Goal: Task Accomplishment & Management: Manage account settings

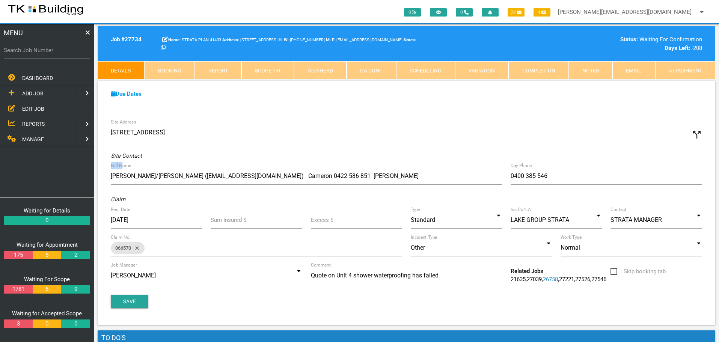
drag, startPoint x: 131, startPoint y: 121, endPoint x: 119, endPoint y: 137, distance: 20.1
click at [119, 137] on div "Site Address [STREET_ADDRESS] call_split" at bounding box center [407, 134] width 600 height 20
click at [36, 53] on label "Search Job Number" at bounding box center [47, 50] width 86 height 9
click at [36, 53] on input "Search Job Number" at bounding box center [47, 50] width 86 height 17
type input "27598"
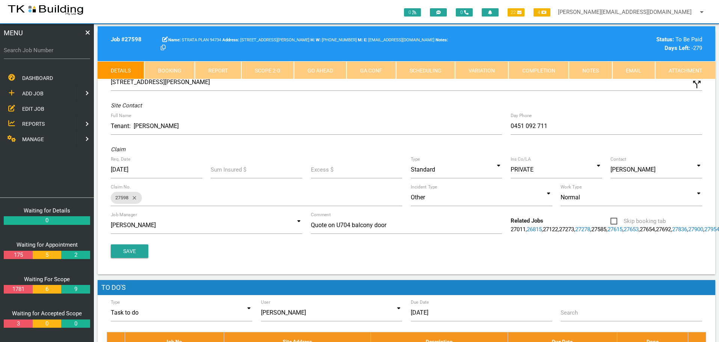
click at [172, 66] on link "Booking" at bounding box center [169, 70] width 50 height 18
select select "7"
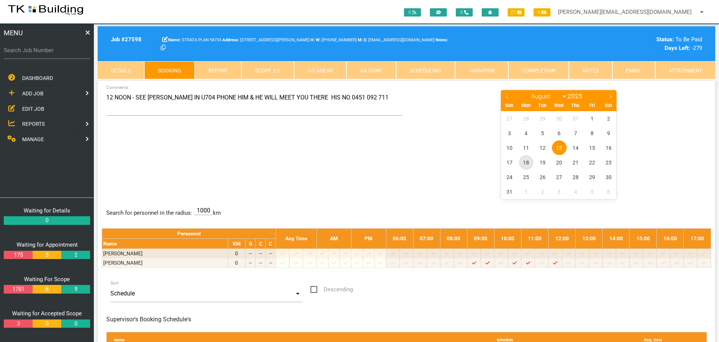
click at [527, 161] on span "18" at bounding box center [526, 162] width 15 height 15
click at [47, 56] on input "Search Job Number" at bounding box center [47, 50] width 86 height 17
type input "27653"
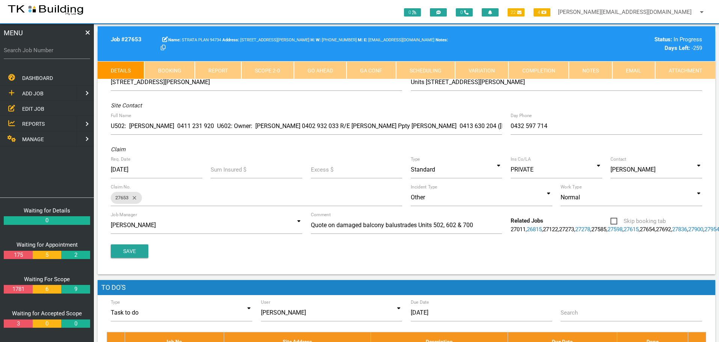
click at [166, 66] on link "Booking" at bounding box center [169, 70] width 50 height 18
select select "7"
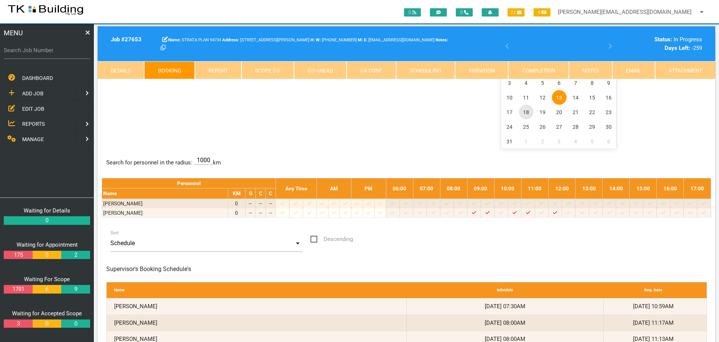
click at [527, 112] on span "18" at bounding box center [526, 112] width 15 height 15
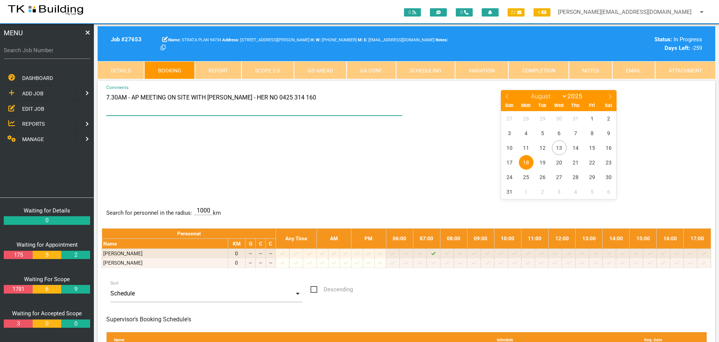
click at [207, 97] on textarea "7.30AM - AP MEETING ON SITE WITH [PERSON_NAME] - HER NO 0425 314 160" at bounding box center [254, 102] width 296 height 26
type textarea "7.30AM - AP MEETING ON SITE WITH [PERSON_NAME] & [PERSON_NAME] - HER NO 0425 31…"
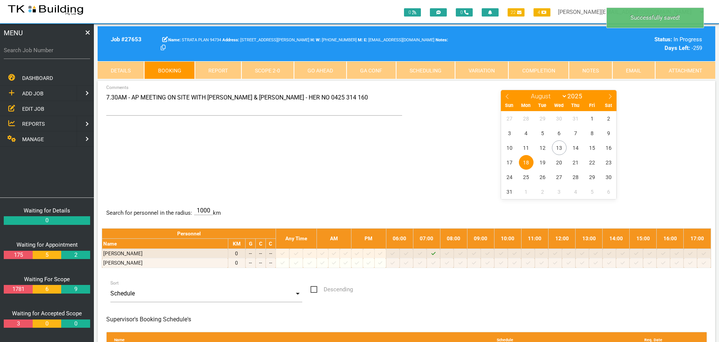
click at [408, 155] on div "January February March April May June July August September October November [D…" at bounding box center [559, 143] width 304 height 109
click at [30, 107] on span "EDIT JOB" at bounding box center [33, 108] width 22 height 6
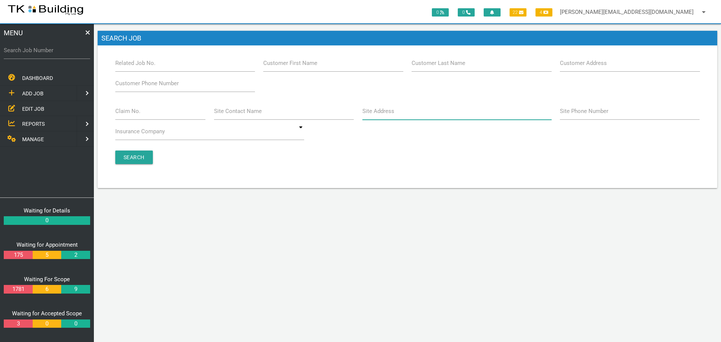
click at [410, 115] on input "Site Address" at bounding box center [456, 110] width 189 height 17
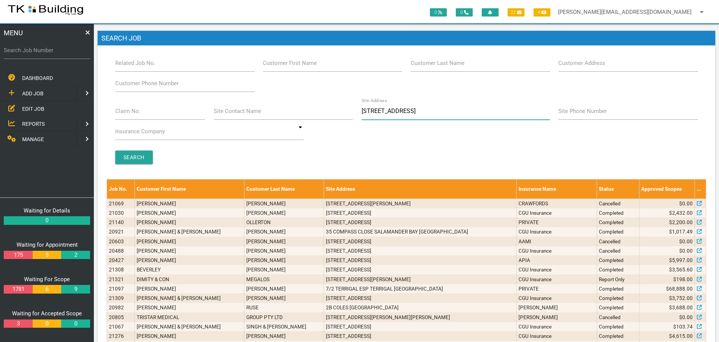
type input "[STREET_ADDRESS]"
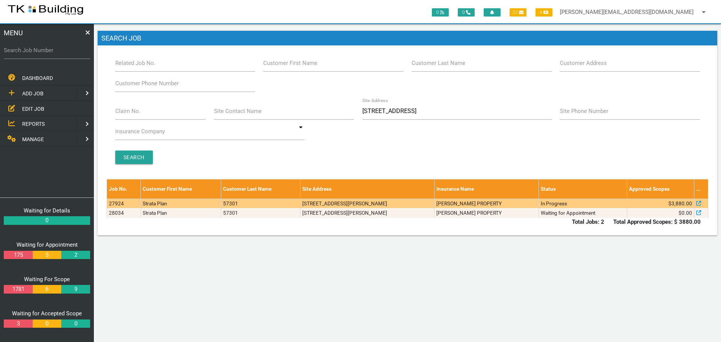
click at [434, 204] on td "[STREET_ADDRESS][PERSON_NAME]" at bounding box center [367, 203] width 134 height 9
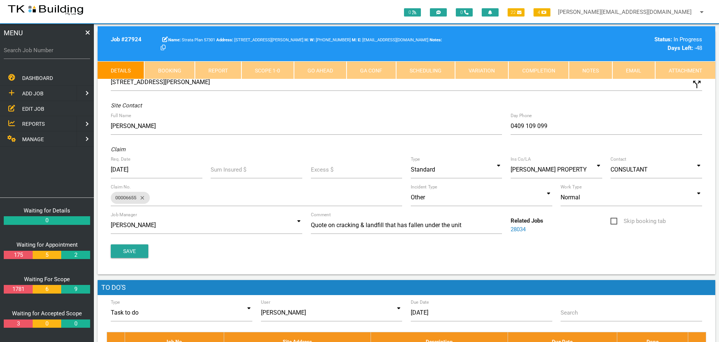
click at [598, 69] on link "Notes" at bounding box center [591, 70] width 44 height 18
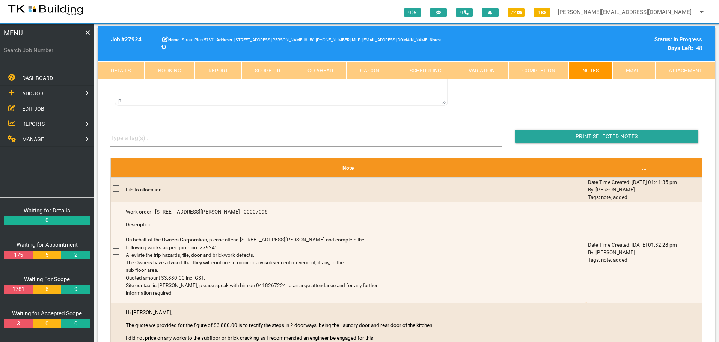
scroll to position [150, 0]
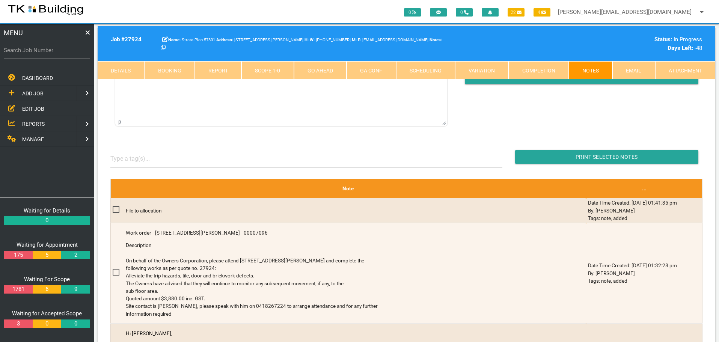
click at [124, 65] on link "Details" at bounding box center [121, 70] width 47 height 18
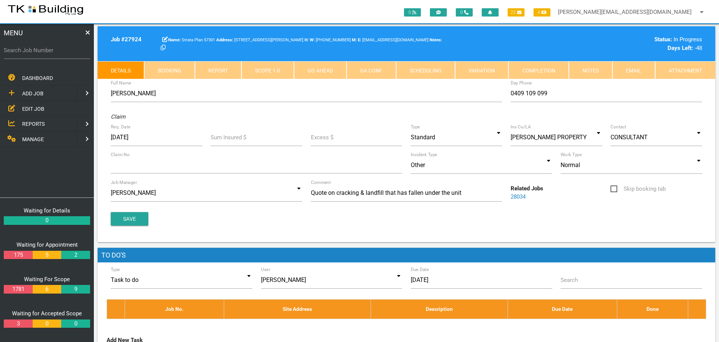
scroll to position [0, 0]
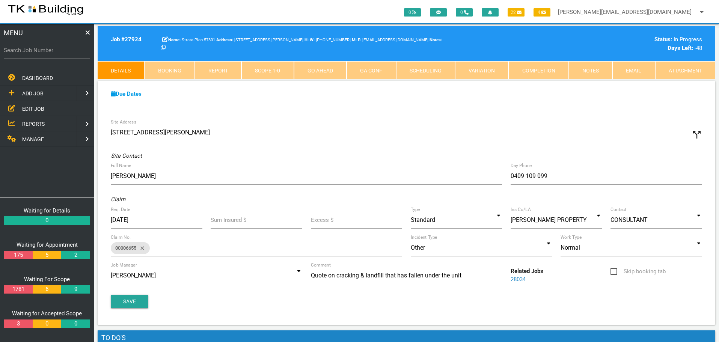
click at [176, 69] on link "Booking" at bounding box center [169, 70] width 50 height 18
select select "7"
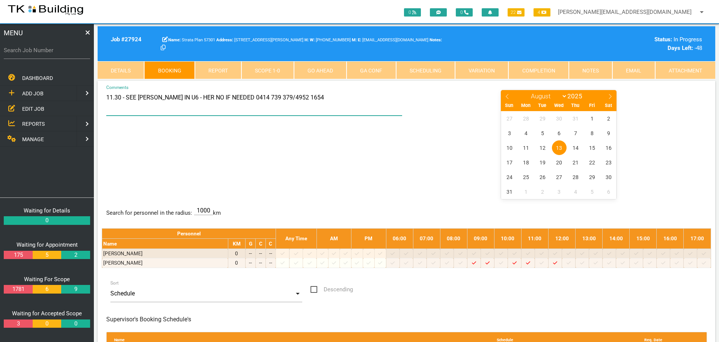
drag, startPoint x: 139, startPoint y: 98, endPoint x: 327, endPoint y: 102, distance: 188.5
click at [327, 102] on textarea "11.30 - SEE [PERSON_NAME] IN U6 - HER NO IF NEEDED 0414 739 379/4952 1654" at bounding box center [254, 102] width 296 height 26
drag, startPoint x: 138, startPoint y: 151, endPoint x: 133, endPoint y: 129, distance: 22.3
click at [138, 147] on div "11.30 - SEE [PERSON_NAME] IN U6 - HER NO IF NEEDED 0414 739 379/4952 1654 Comme…" at bounding box center [406, 143] width 609 height 109
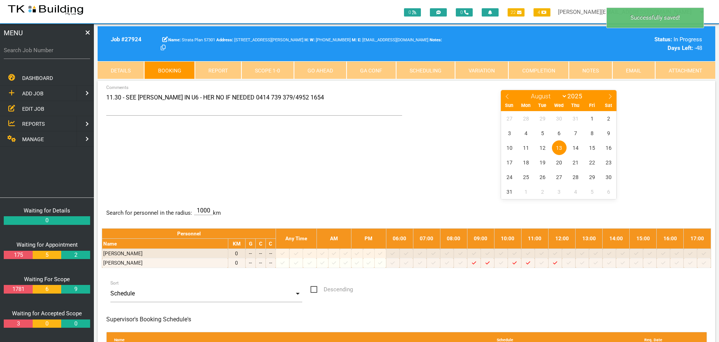
click at [595, 69] on link "Notes" at bounding box center [591, 70] width 44 height 18
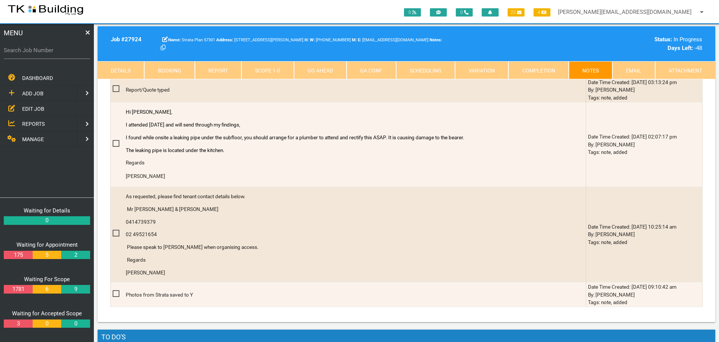
scroll to position [653, 0]
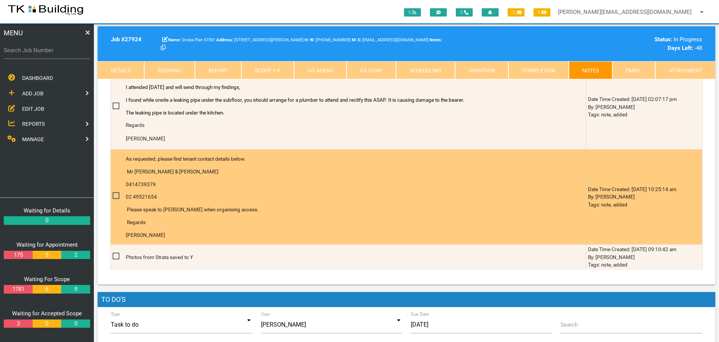
click at [207, 184] on p "0414739379" at bounding box center [338, 185] width 424 height 8
drag, startPoint x: 126, startPoint y: 171, endPoint x: 253, endPoint y: 189, distance: 127.8
click at [253, 189] on div "As requested, please find tenant contact details below. Mr [PERSON_NAME] & [PER…" at bounding box center [338, 197] width 424 height 94
click at [256, 188] on div "As requested, please find tenant contact details below. Mr [PERSON_NAME] & [PER…" at bounding box center [338, 197] width 424 height 94
drag, startPoint x: 136, startPoint y: 171, endPoint x: 192, endPoint y: 172, distance: 56.3
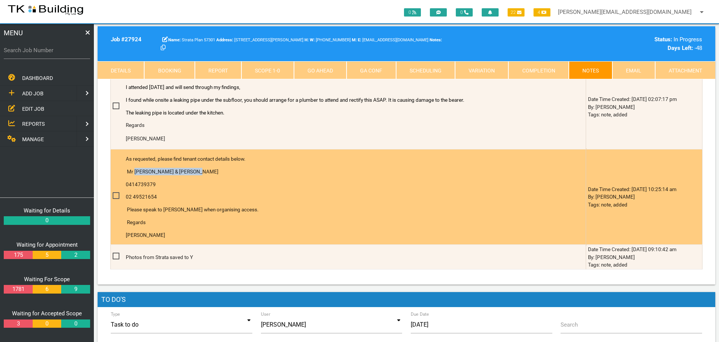
click at [192, 172] on span "Mr [PERSON_NAME] & [PERSON_NAME]" at bounding box center [173, 172] width 92 height 6
copy span "[PERSON_NAME] & [PERSON_NAME]"
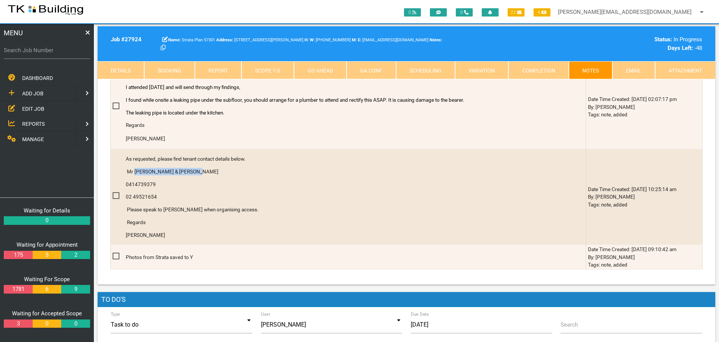
click at [109, 66] on link "Details" at bounding box center [121, 70] width 47 height 18
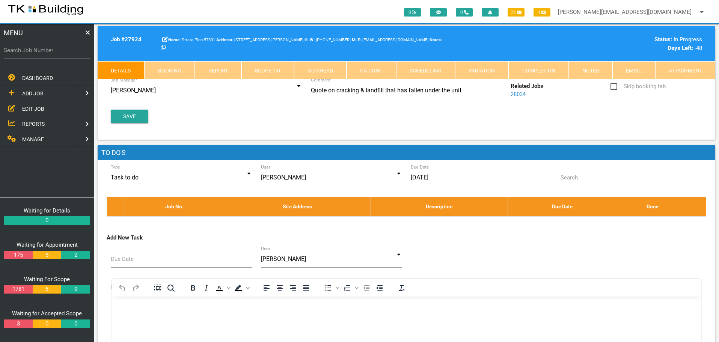
scroll to position [0, 0]
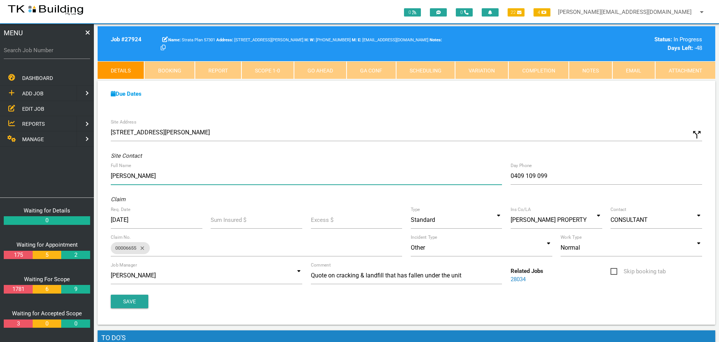
click at [152, 175] on input "[PERSON_NAME]" at bounding box center [306, 175] width 391 height 17
paste input "[PERSON_NAME] & [PERSON_NAME]"
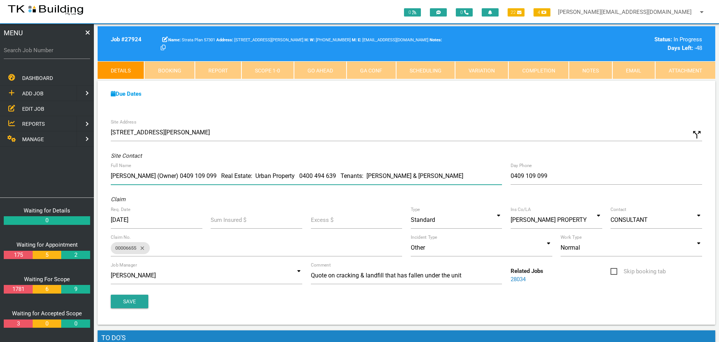
click at [365, 175] on input "[PERSON_NAME] (Owner) 0409 109 099 Real Estate: Urban Property 0400 494 639 Ten…" at bounding box center [306, 175] width 391 height 17
click at [369, 175] on input "[PERSON_NAME] (Owner) 0409 109 099 Real Estate: Urban Property 0400 494 639 Ten…" at bounding box center [306, 175] width 391 height 17
click at [444, 177] on input "[PERSON_NAME] (Owner) 0409 109 099 Real Estate: Urban Property 0400 494 639 Ten…" at bounding box center [306, 175] width 391 height 17
type input "[PERSON_NAME] (Owner) 0409 109 099 Real Estate: Urban Property 0400 494 639 Ten…"
click at [125, 298] on button "Save" at bounding box center [130, 302] width 38 height 14
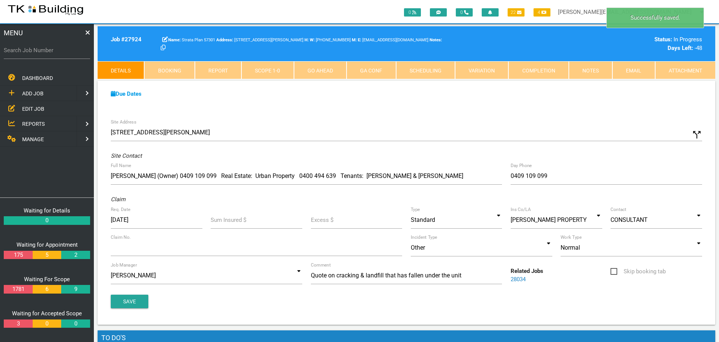
click at [598, 69] on link "Notes" at bounding box center [591, 70] width 44 height 18
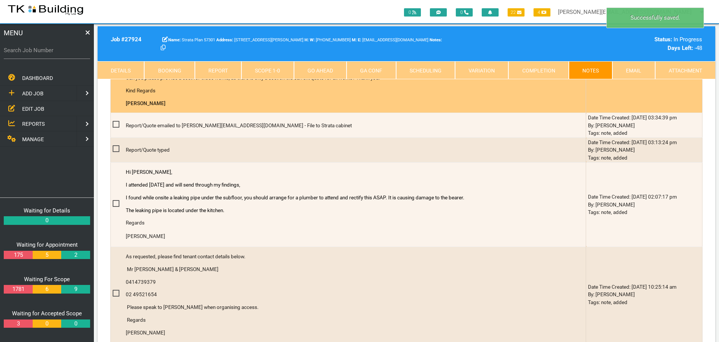
scroll to position [578, 0]
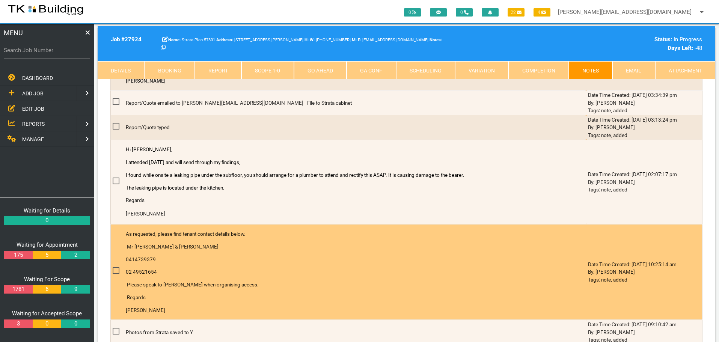
drag, startPoint x: 185, startPoint y: 262, endPoint x: 152, endPoint y: 261, distance: 33.1
click at [183, 262] on p "0414739379" at bounding box center [338, 260] width 424 height 8
drag, startPoint x: 126, startPoint y: 259, endPoint x: 154, endPoint y: 261, distance: 27.5
click at [154, 261] on p "0414739379" at bounding box center [338, 260] width 424 height 8
copy span "0414739379"
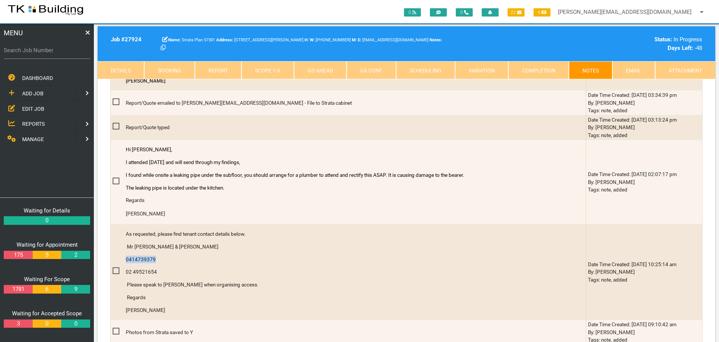
click at [118, 65] on link "Details" at bounding box center [121, 70] width 47 height 18
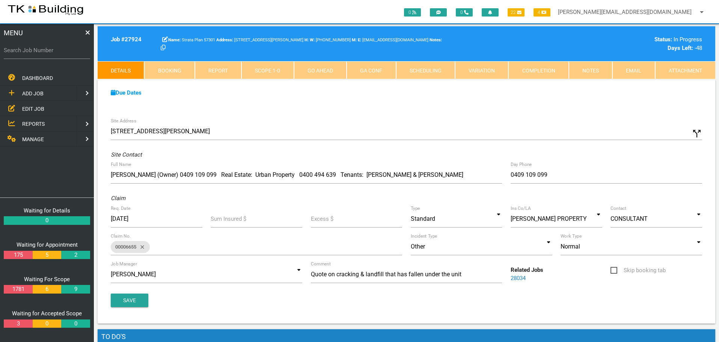
scroll to position [0, 0]
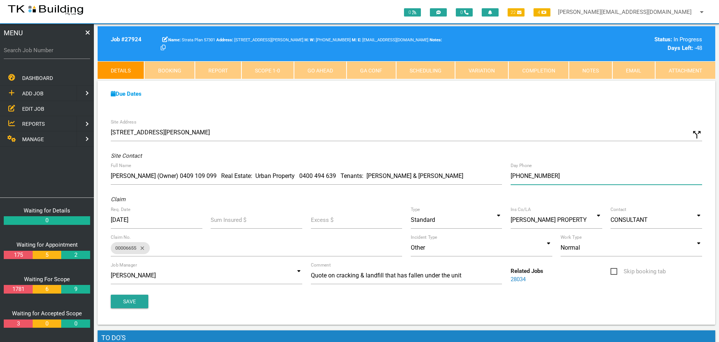
click at [555, 176] on input "[PHONE_NUMBER]" at bounding box center [606, 175] width 191 height 17
paste input "04) 1473 9379"
type input "[PHONE_NUMBER]"
click at [119, 299] on button "Save" at bounding box center [130, 302] width 38 height 14
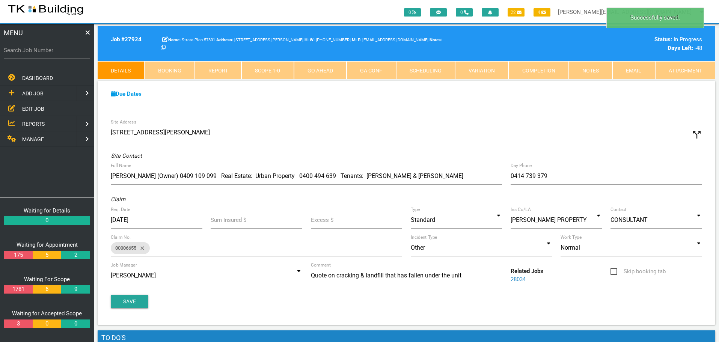
click at [588, 69] on link "Notes" at bounding box center [591, 70] width 44 height 18
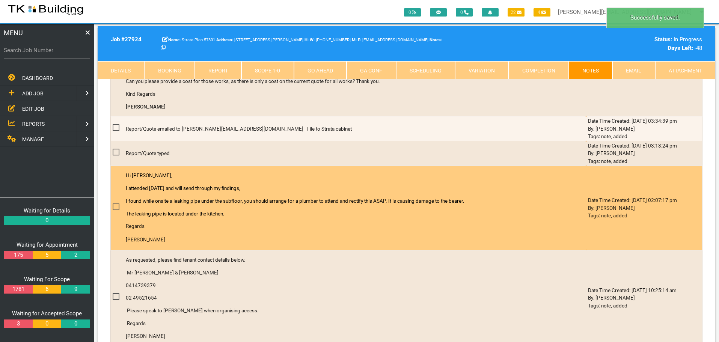
scroll to position [563, 0]
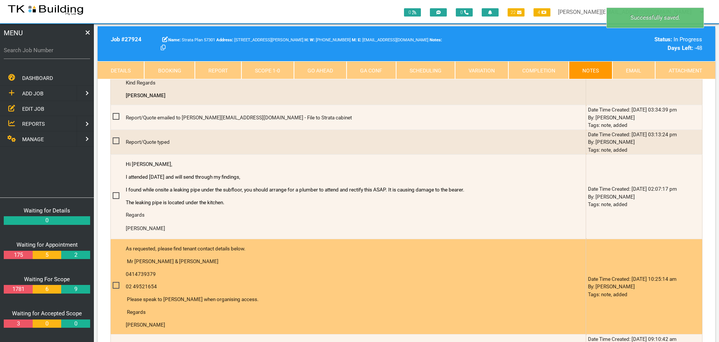
click at [193, 280] on div "As requested, please find tenant contact details below. Mr [PERSON_NAME] & [PER…" at bounding box center [338, 287] width 424 height 94
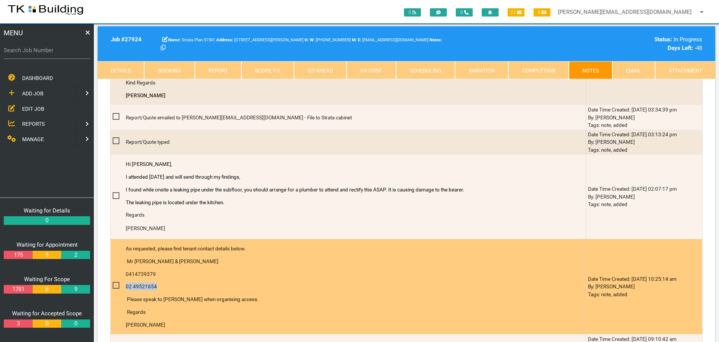
drag, startPoint x: 127, startPoint y: 286, endPoint x: 154, endPoint y: 289, distance: 27.6
click at [154, 289] on span "02 49521654" at bounding box center [141, 286] width 31 height 6
copy span "02 49521654"
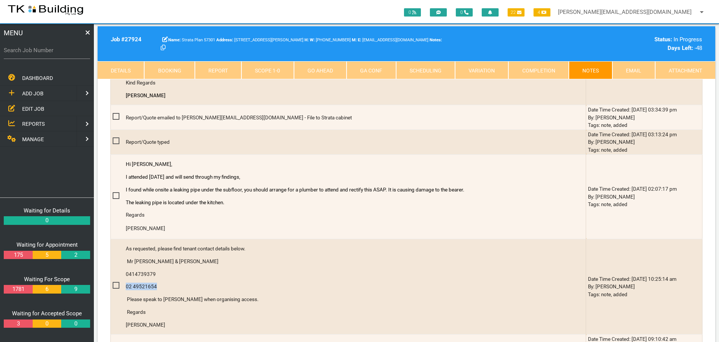
click at [116, 70] on link "Details" at bounding box center [121, 70] width 47 height 18
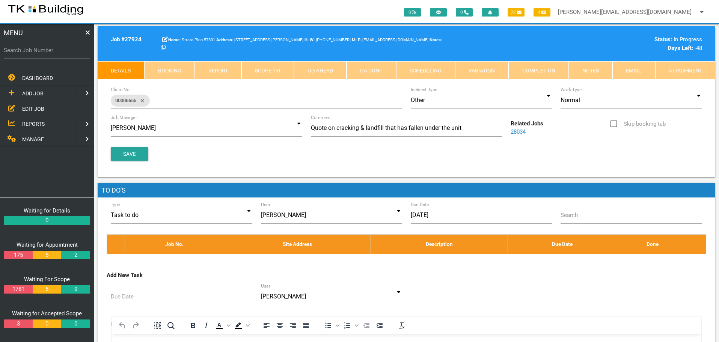
scroll to position [0, 0]
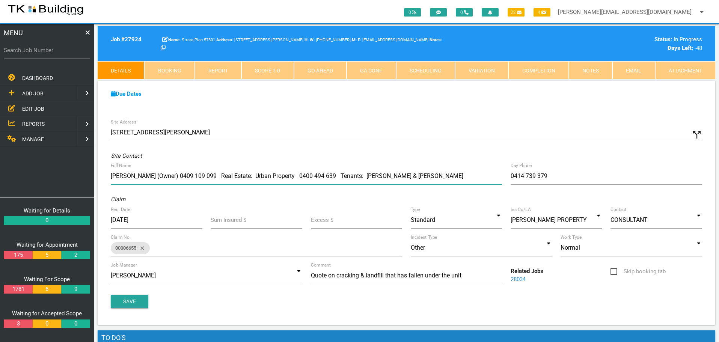
click at [413, 176] on input "[PERSON_NAME] (Owner) 0409 109 099 Real Estate: Urban Property 0400 494 639 Ten…" at bounding box center [306, 175] width 391 height 17
paste input "02 49521654"
type input "[PERSON_NAME] (Owner) 0409 109 099 Real Estate: Urban Property 0400 494 639 Ten…"
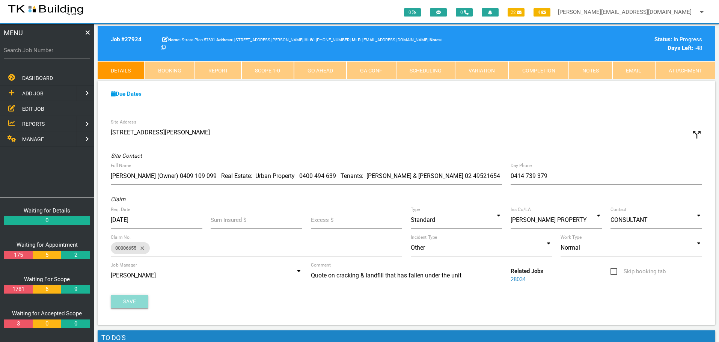
click at [124, 299] on button "Save" at bounding box center [130, 302] width 38 height 14
click at [38, 124] on span "REPORTS" at bounding box center [33, 124] width 23 height 6
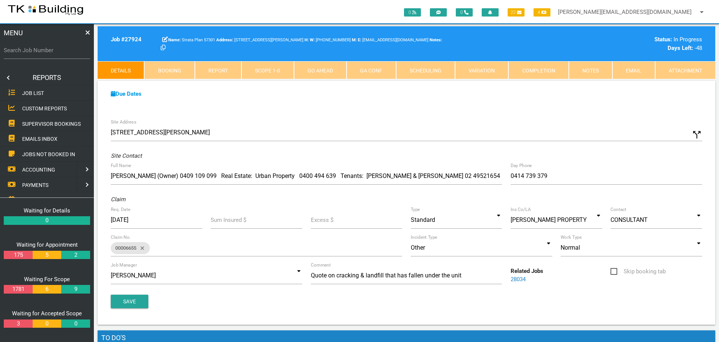
drag, startPoint x: 38, startPoint y: 124, endPoint x: 41, endPoint y: 120, distance: 4.6
click at [39, 123] on span "SUPERVISOR BOOKINGS" at bounding box center [51, 124] width 59 height 6
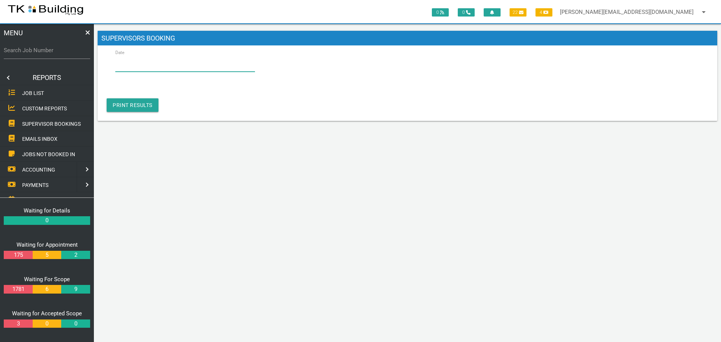
click at [144, 62] on input "Date" at bounding box center [185, 62] width 140 height 17
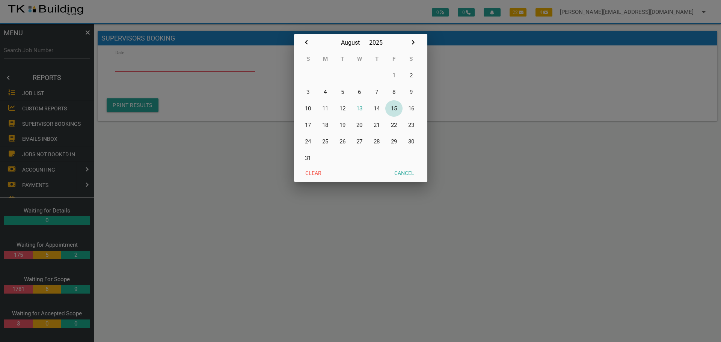
click at [396, 108] on button "15" at bounding box center [393, 108] width 17 height 17
type input "[DATE]"
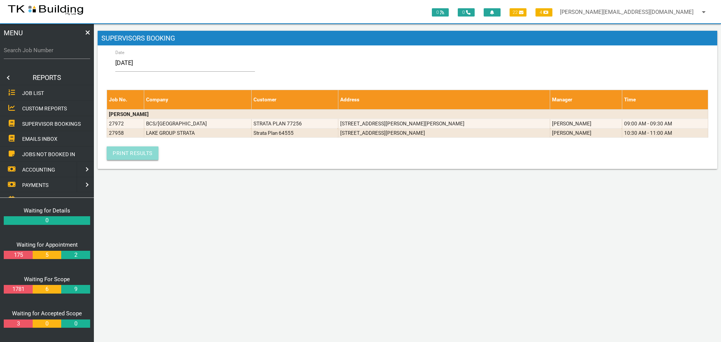
click at [137, 151] on link "Print Results" at bounding box center [133, 153] width 52 height 14
click at [39, 59] on input "Search Job Number" at bounding box center [47, 50] width 86 height 17
type input "27598"
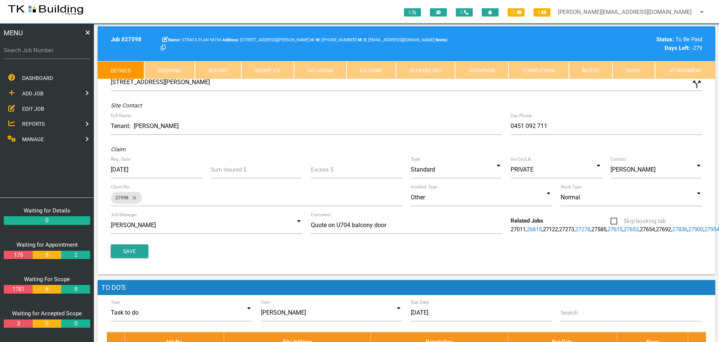
click at [178, 68] on link "Booking" at bounding box center [169, 70] width 50 height 18
select select "7"
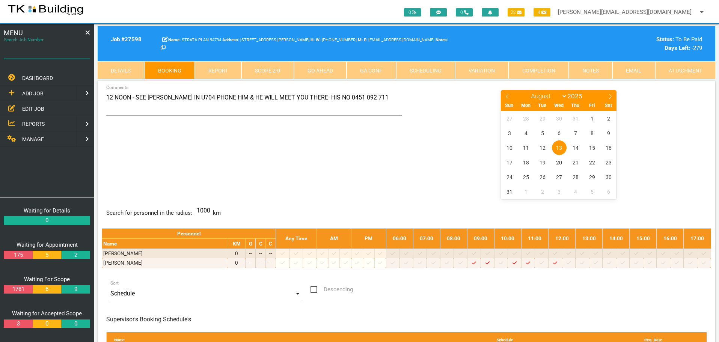
click at [39, 55] on input "Search Job Number" at bounding box center [47, 50] width 86 height 17
type input "27958"
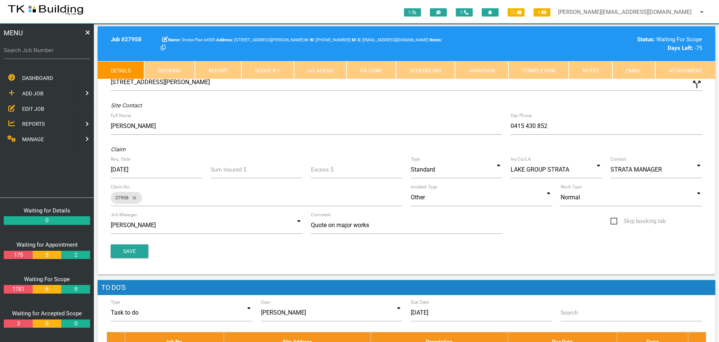
click at [184, 70] on link "Booking" at bounding box center [169, 70] width 50 height 18
select select "7"
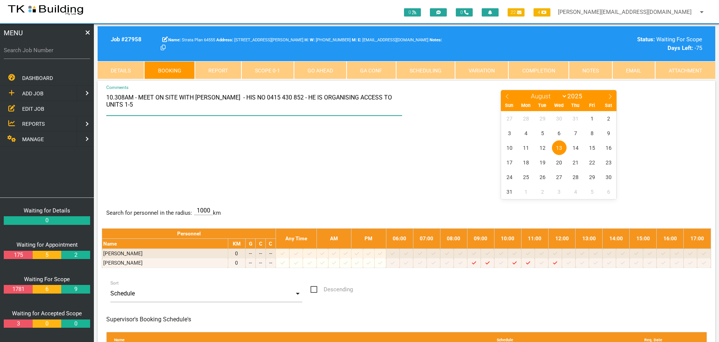
click at [120, 98] on textarea "10.308AM - MEET ON SITE WITH [PERSON_NAME] - HIS NO 0415 430 852 - HE IS ORGANI…" at bounding box center [254, 102] width 296 height 26
type textarea "10.30AM - MEET ON SITE WITH [PERSON_NAME] - HIS NO 0415 430 852 - HE IS ORGANIS…"
click at [176, 161] on div "10.30AM - MEET ON SITE WITH [PERSON_NAME] - HIS NO 0415 430 852 - HE IS ORGANIS…" at bounding box center [406, 143] width 609 height 109
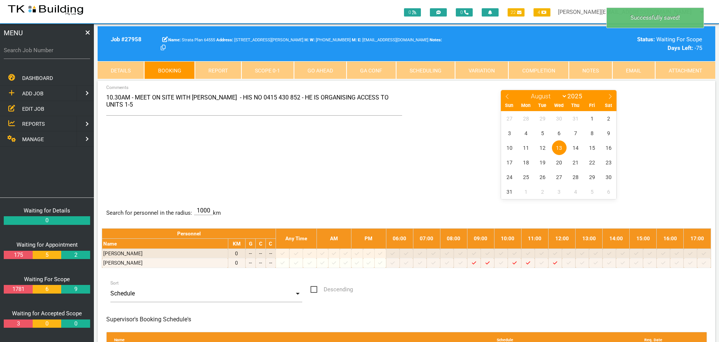
click at [36, 123] on span "REPORTS" at bounding box center [33, 124] width 23 height 6
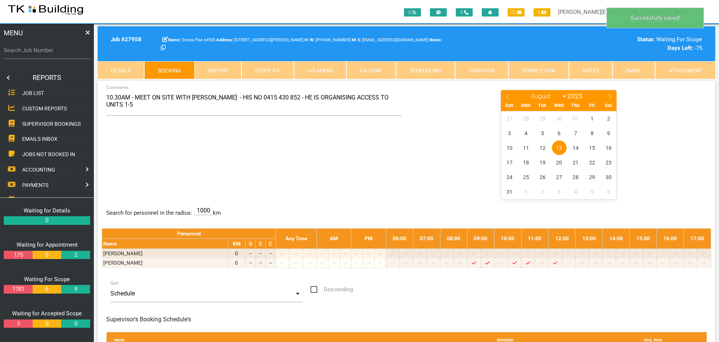
click at [36, 122] on span "SUPERVISOR BOOKINGS" at bounding box center [51, 124] width 59 height 6
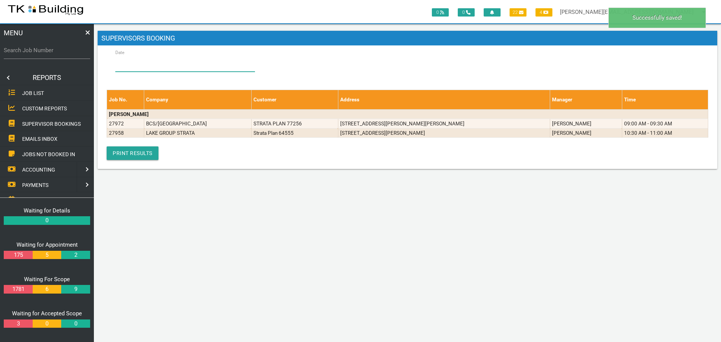
click at [136, 64] on input "Date" at bounding box center [185, 62] width 140 height 17
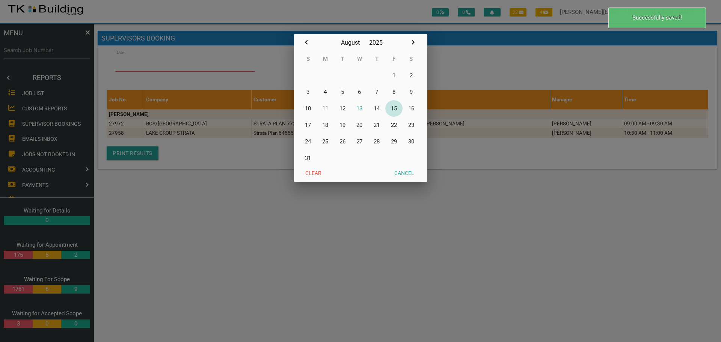
click at [394, 107] on button "15" at bounding box center [393, 108] width 17 height 17
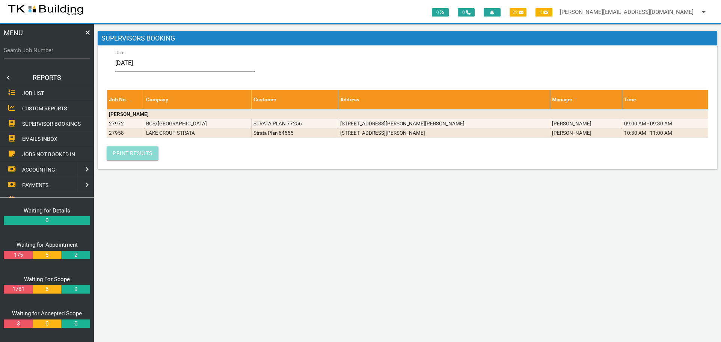
click at [146, 151] on link "Print Results" at bounding box center [133, 153] width 52 height 14
click at [160, 63] on input "[DATE]" at bounding box center [185, 62] width 140 height 17
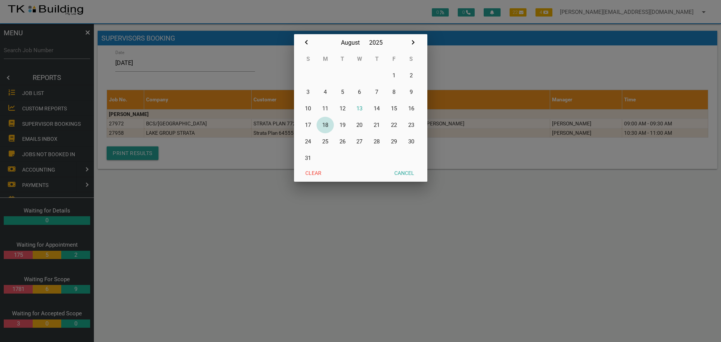
click at [326, 125] on button "18" at bounding box center [324, 125] width 17 height 17
type input "[DATE]"
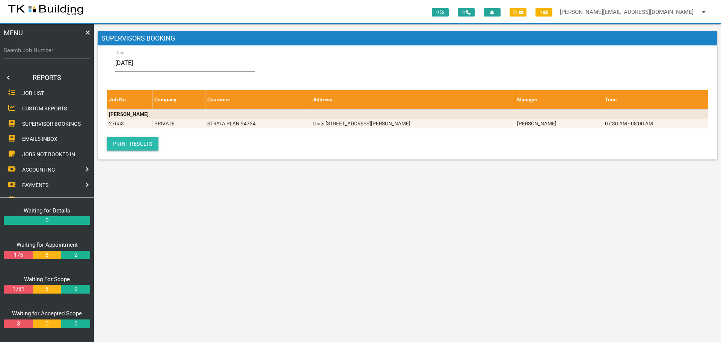
click at [132, 143] on link "Print Results" at bounding box center [133, 144] width 52 height 14
